Goal: Find specific page/section: Find specific page/section

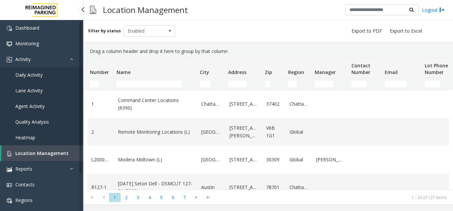
click at [53, 107] on link "Agent Activity" at bounding box center [41, 106] width 83 height 16
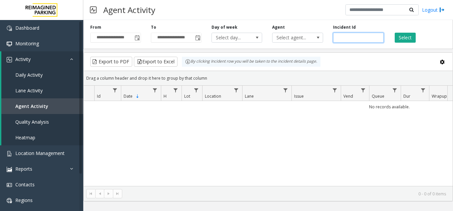
click at [355, 37] on input "number" at bounding box center [358, 38] width 51 height 10
paste input "*******"
type input "*******"
click at [407, 36] on button "Select" at bounding box center [404, 38] width 21 height 10
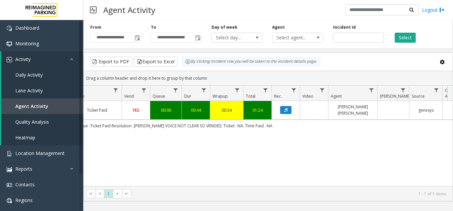
scroll to position [0, 247]
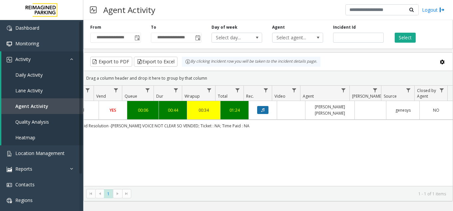
click at [261, 110] on icon "Data table" at bounding box center [262, 110] width 3 height 4
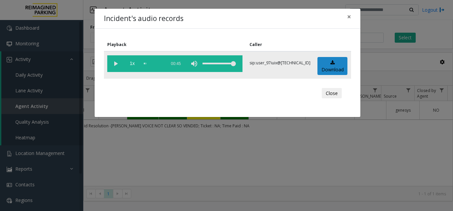
click at [114, 64] on vg-play-pause at bounding box center [115, 63] width 17 height 17
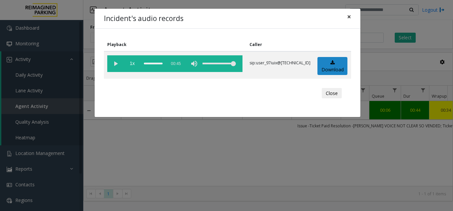
scroll to position [0, 247]
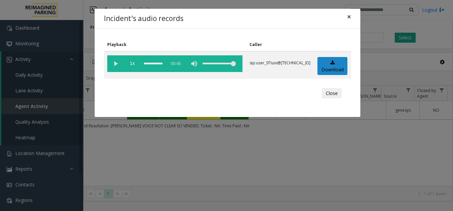
click at [347, 17] on span "×" at bounding box center [349, 16] width 4 height 9
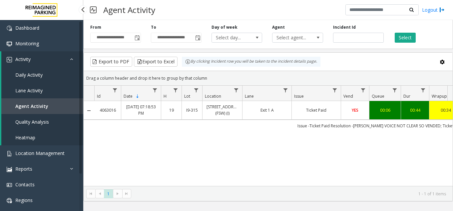
scroll to position [0, 247]
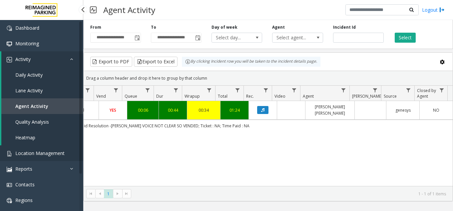
click at [59, 146] on link "Location Management" at bounding box center [41, 153] width 83 height 16
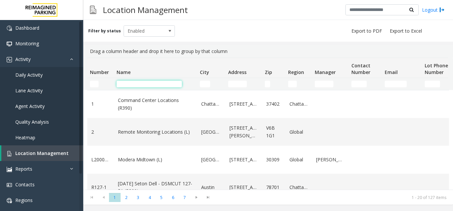
click at [120, 86] on input "Name Filter" at bounding box center [148, 84] width 65 height 7
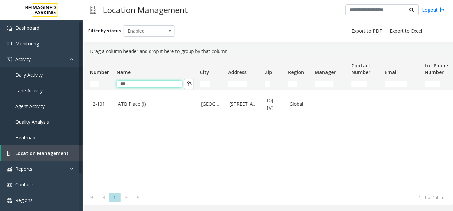
click at [116, 77] on th "Name" at bounding box center [155, 68] width 83 height 20
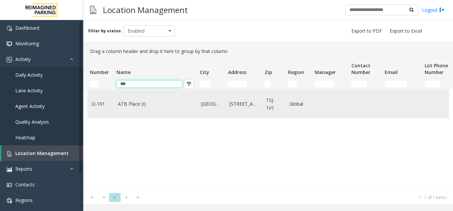
type input "***"
click at [134, 105] on link "ATB Place (I)" at bounding box center [155, 103] width 75 height 7
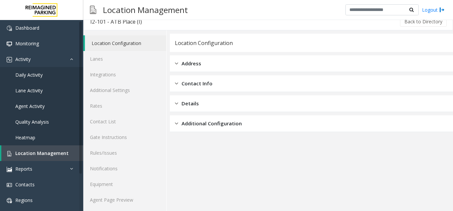
scroll to position [9, 0]
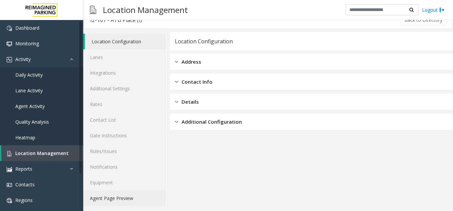
click at [134, 202] on link "Agent Page Preview" at bounding box center [124, 198] width 83 height 16
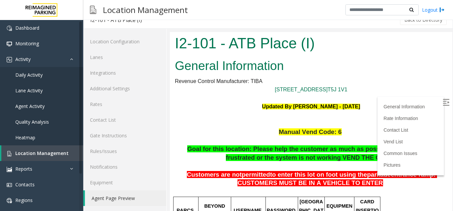
scroll to position [100, 0]
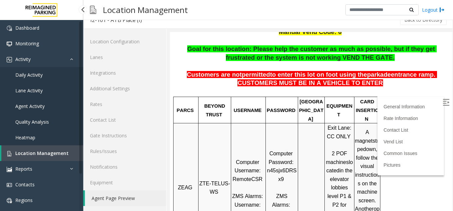
click at [39, 154] on span "Location Management" at bounding box center [41, 153] width 53 height 6
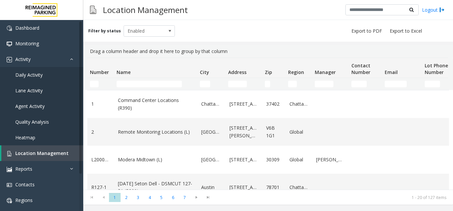
click at [163, 89] on td "Name Filter" at bounding box center [155, 84] width 83 height 12
click at [161, 83] on input "Name Filter" at bounding box center [148, 84] width 65 height 7
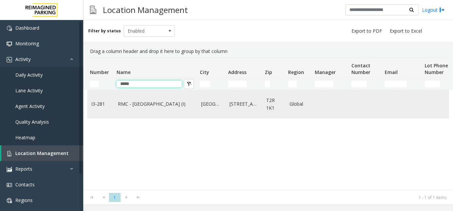
type input "*****"
click at [142, 109] on td "RMC - Mount Royal Village (I)" at bounding box center [155, 104] width 83 height 28
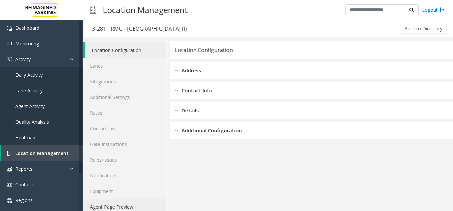
click at [118, 207] on link "Agent Page Preview" at bounding box center [124, 207] width 83 height 16
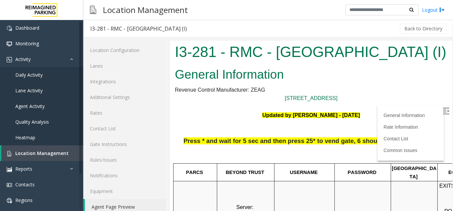
drag, startPoint x: 270, startPoint y: 152, endPoint x: 261, endPoint y: 156, distance: 10.6
click at [261, 156] on p "Press * and wait for 5 sec and then press 25* to vend gate, 6 should also work …" at bounding box center [311, 149] width 272 height 26
click at [236, 169] on span "BEYOND TRUST" at bounding box center [245, 171] width 39 height 5
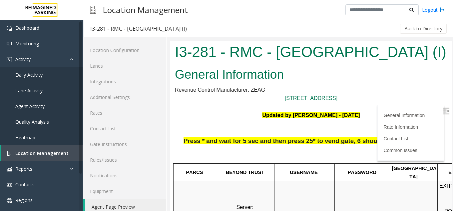
click at [300, 179] on div at bounding box center [304, 180] width 60 height 2
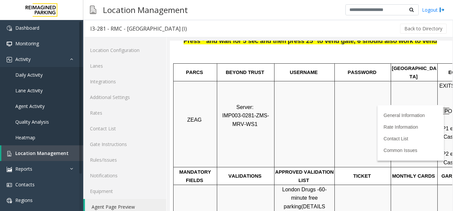
drag, startPoint x: 243, startPoint y: 143, endPoint x: 231, endPoint y: 151, distance: 15.0
click at [231, 151] on td "Server: IMP003-0281-ZMS-MRV-WS1" at bounding box center [245, 124] width 57 height 86
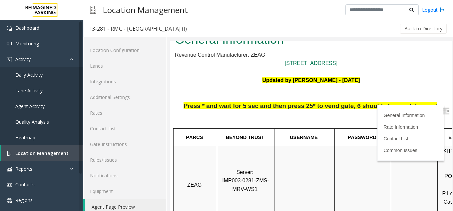
scroll to position [33, 0]
